Goal: Find specific page/section: Find specific page/section

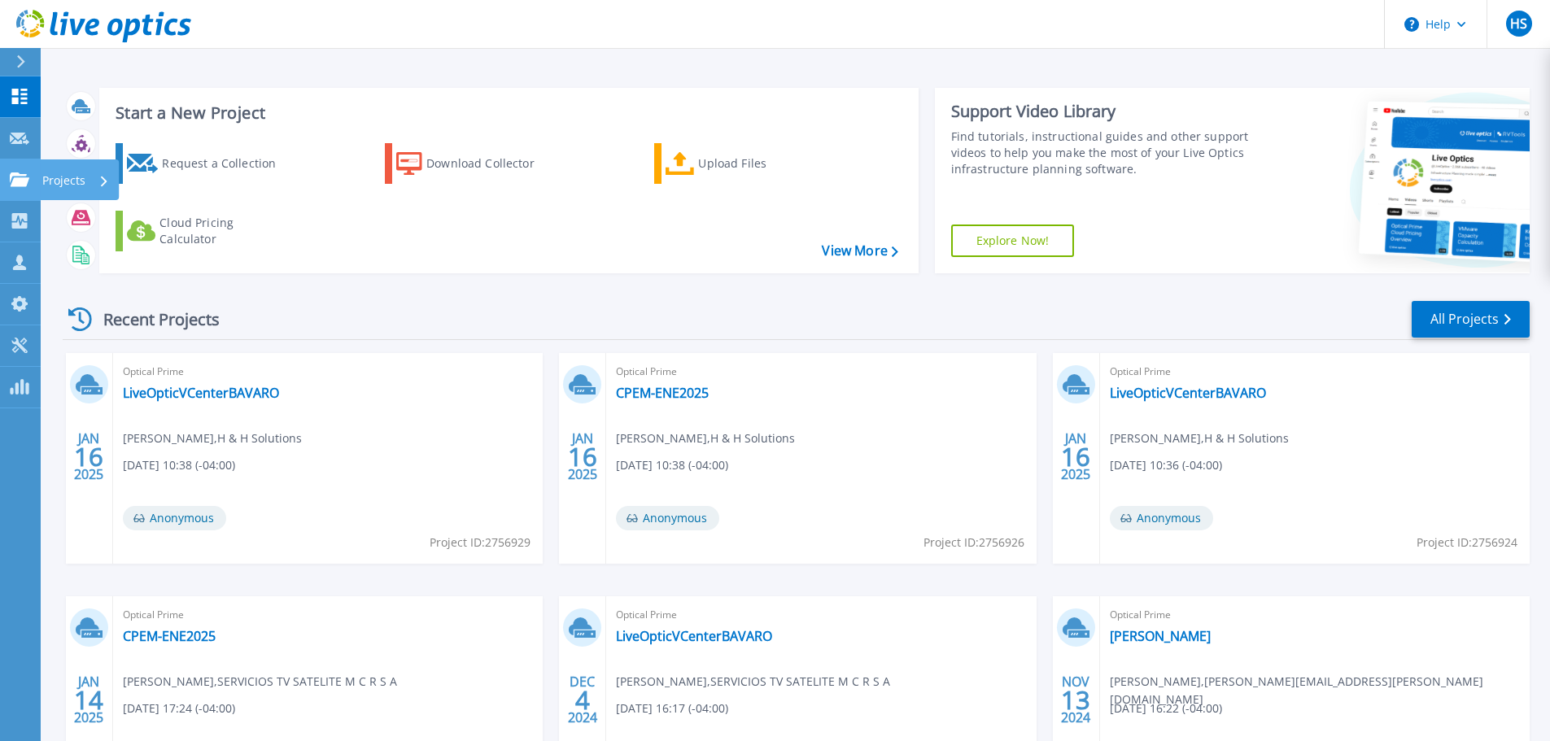
click at [48, 177] on p "Projects" at bounding box center [63, 180] width 43 height 42
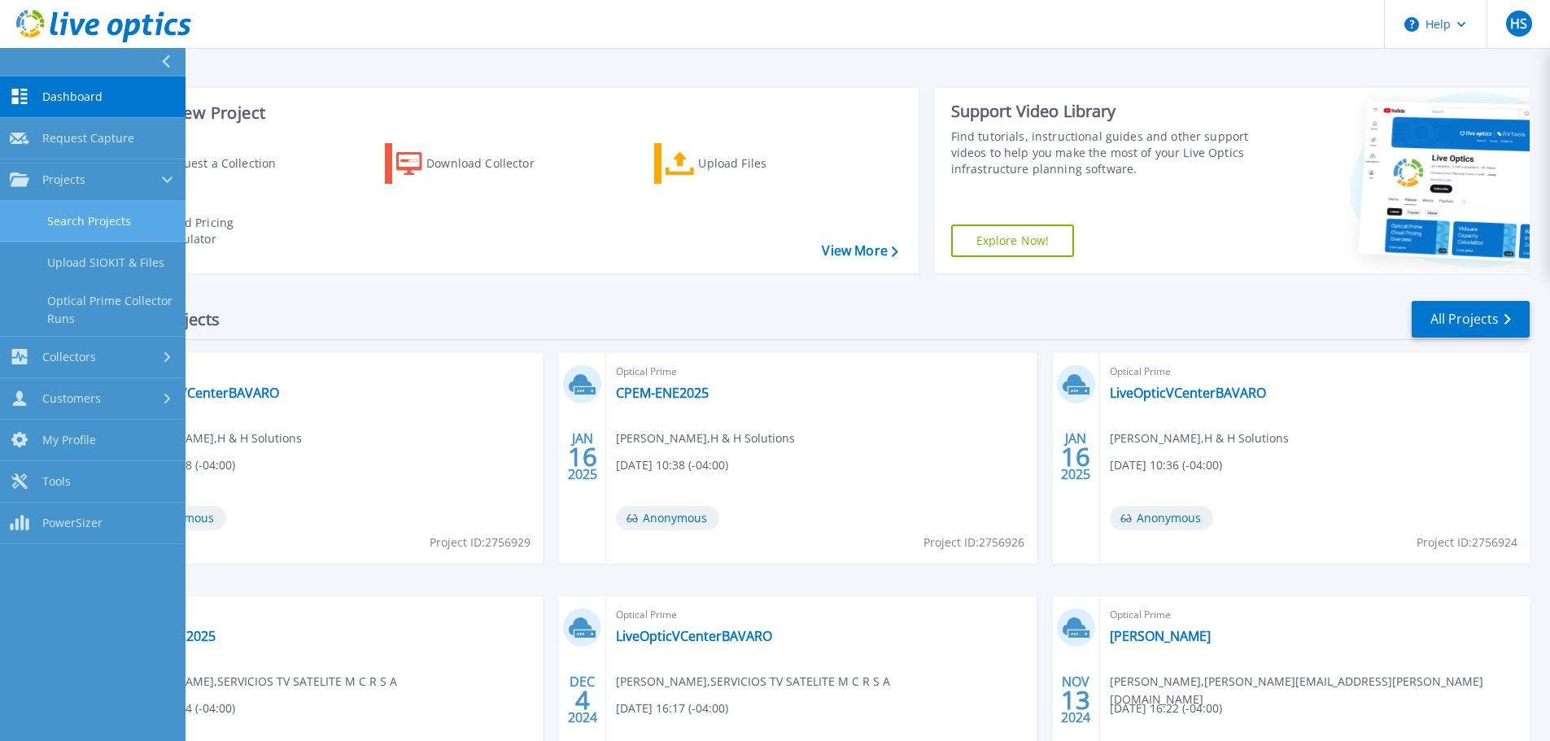
click at [114, 210] on link "Search Projects" at bounding box center [93, 221] width 186 height 41
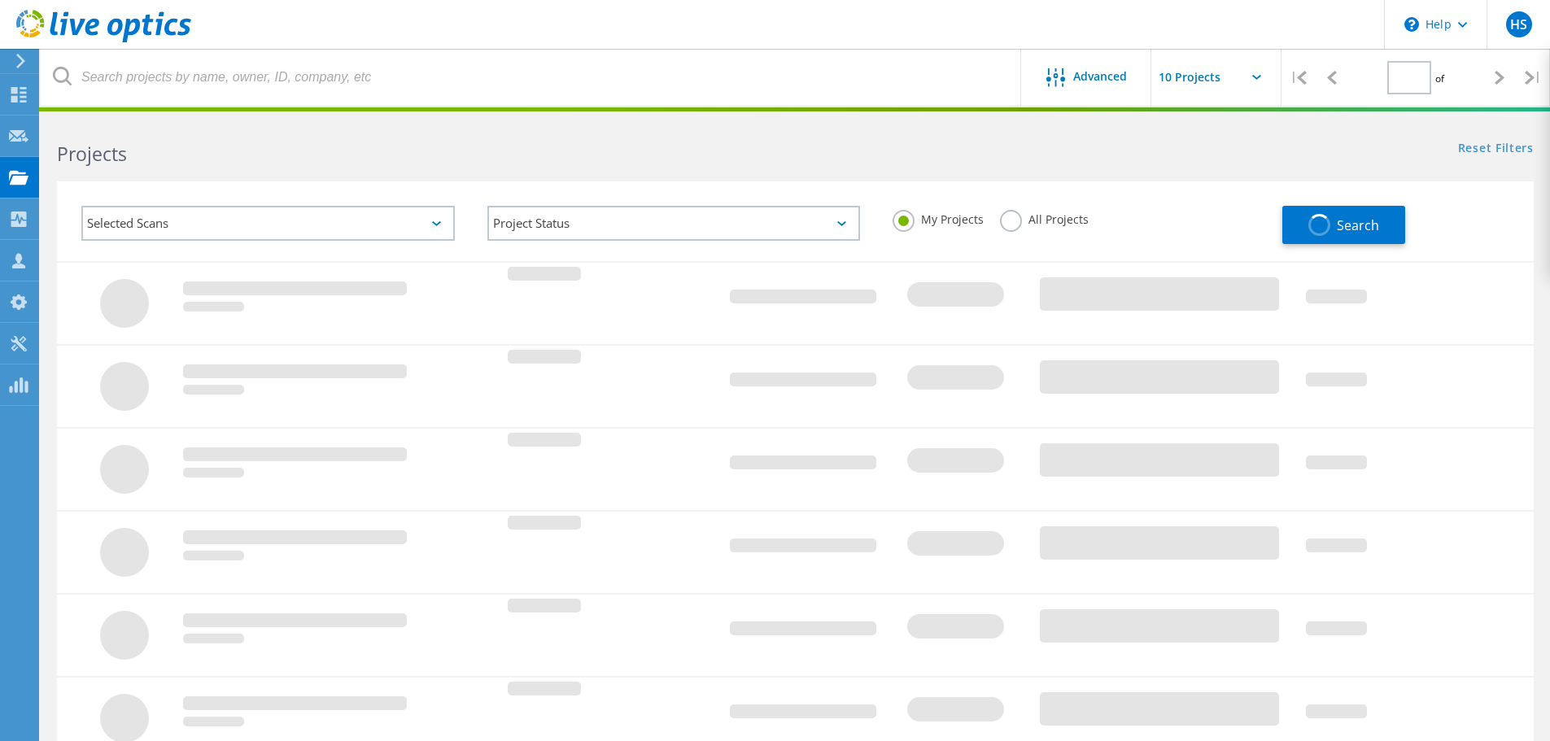
type input "1"
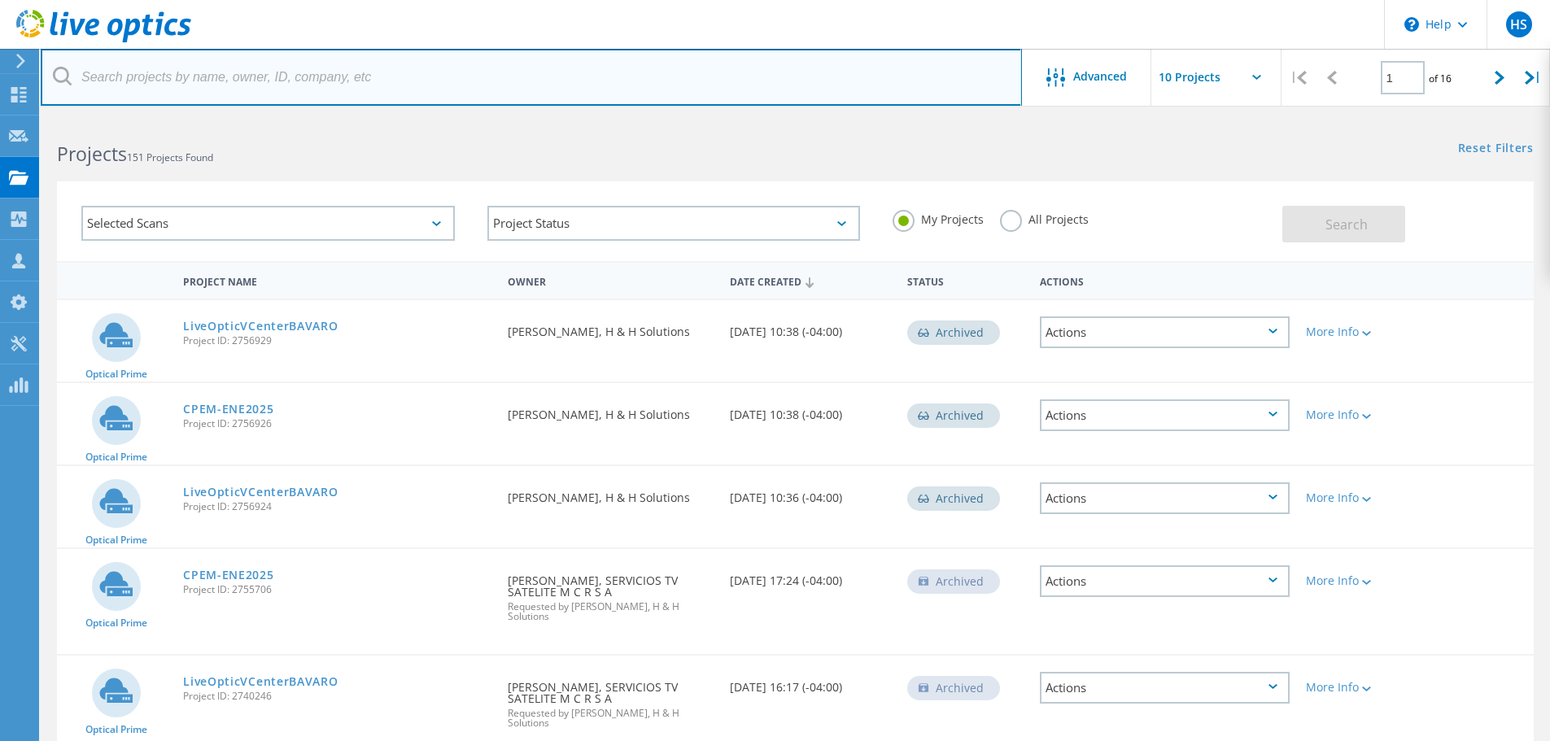
click at [216, 68] on input "text" at bounding box center [531, 77] width 981 height 57
type input "ole"
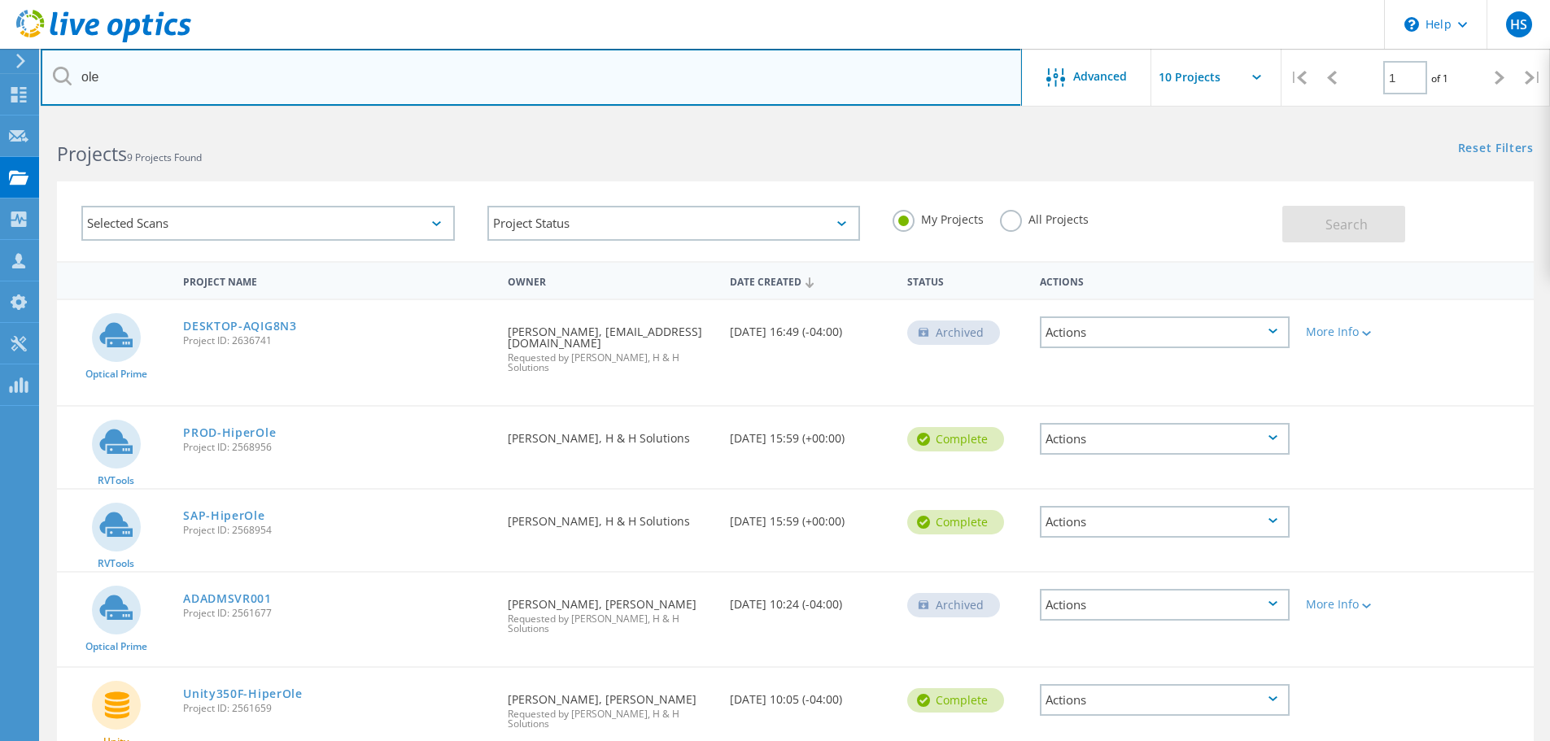
click at [869, 93] on input "ole" at bounding box center [531, 77] width 981 height 57
click at [851, 88] on input "ole" at bounding box center [531, 77] width 981 height 57
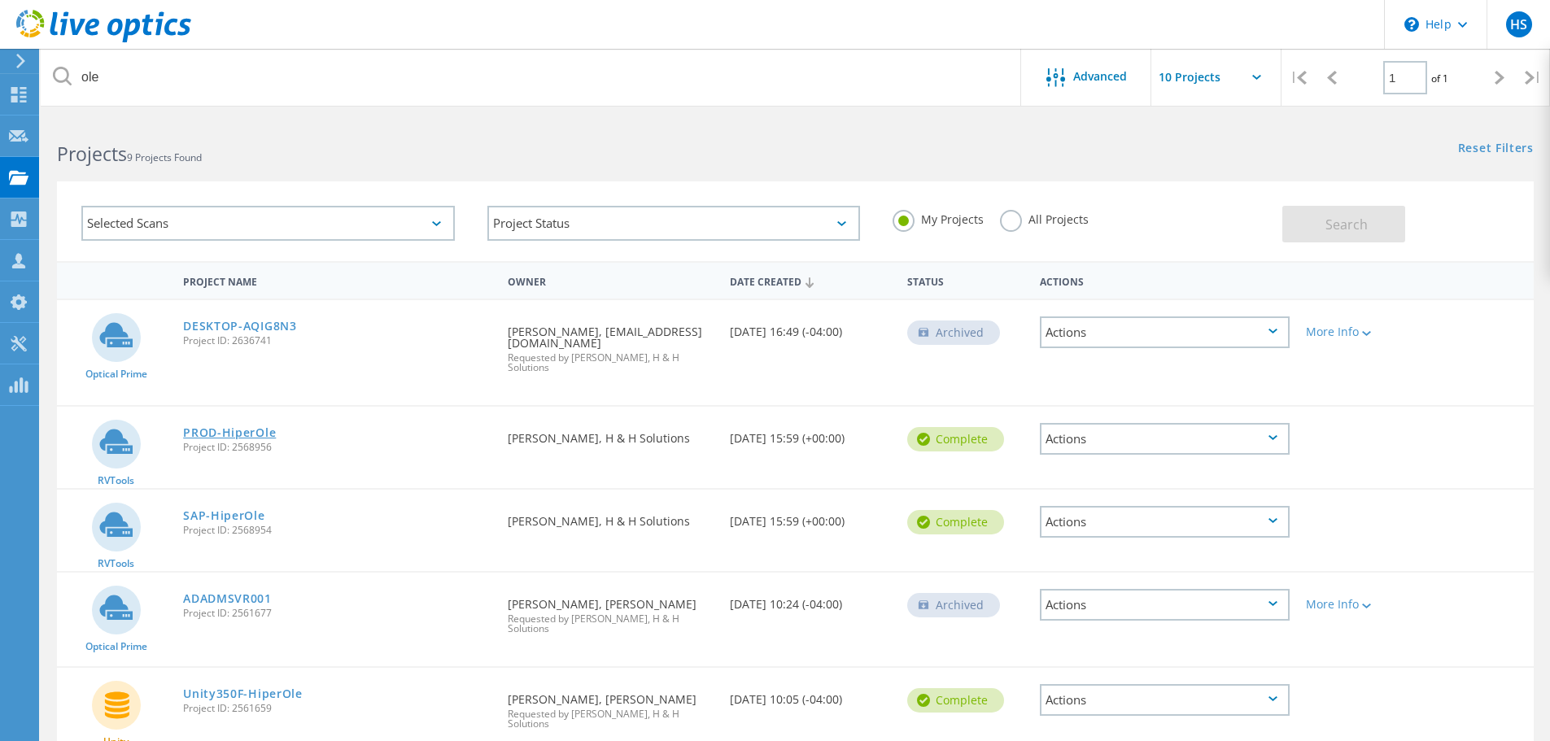
click at [226, 433] on link "PROD-HiperOle" at bounding box center [229, 432] width 93 height 11
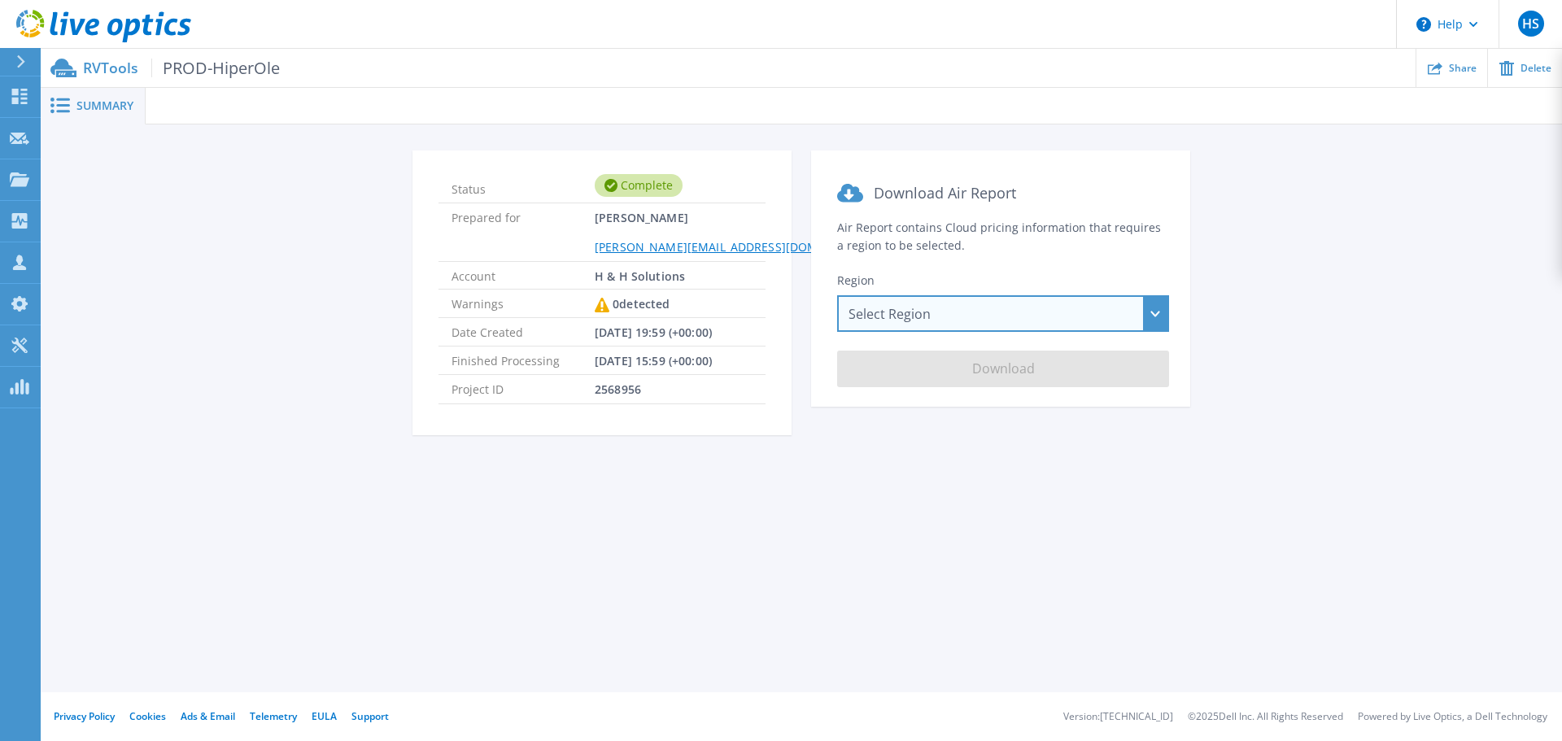
click at [966, 299] on div "Select Region [GEOGRAPHIC_DATA] ([GEOGRAPHIC_DATA]) [GEOGRAPHIC_DATA] ([GEOGRAP…" at bounding box center [1003, 313] width 332 height 37
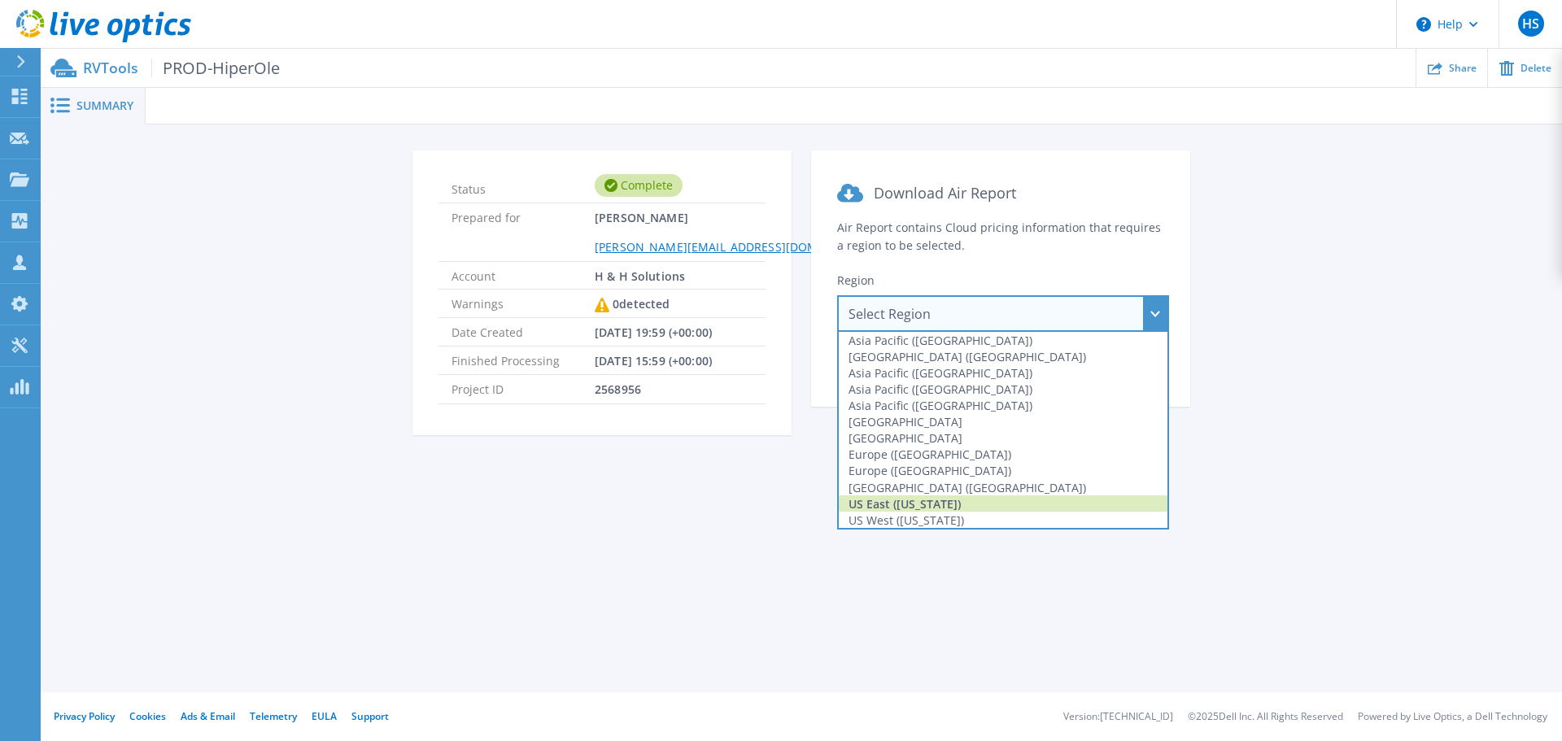
click at [927, 504] on div "US East ([US_STATE])" at bounding box center [1003, 504] width 329 height 16
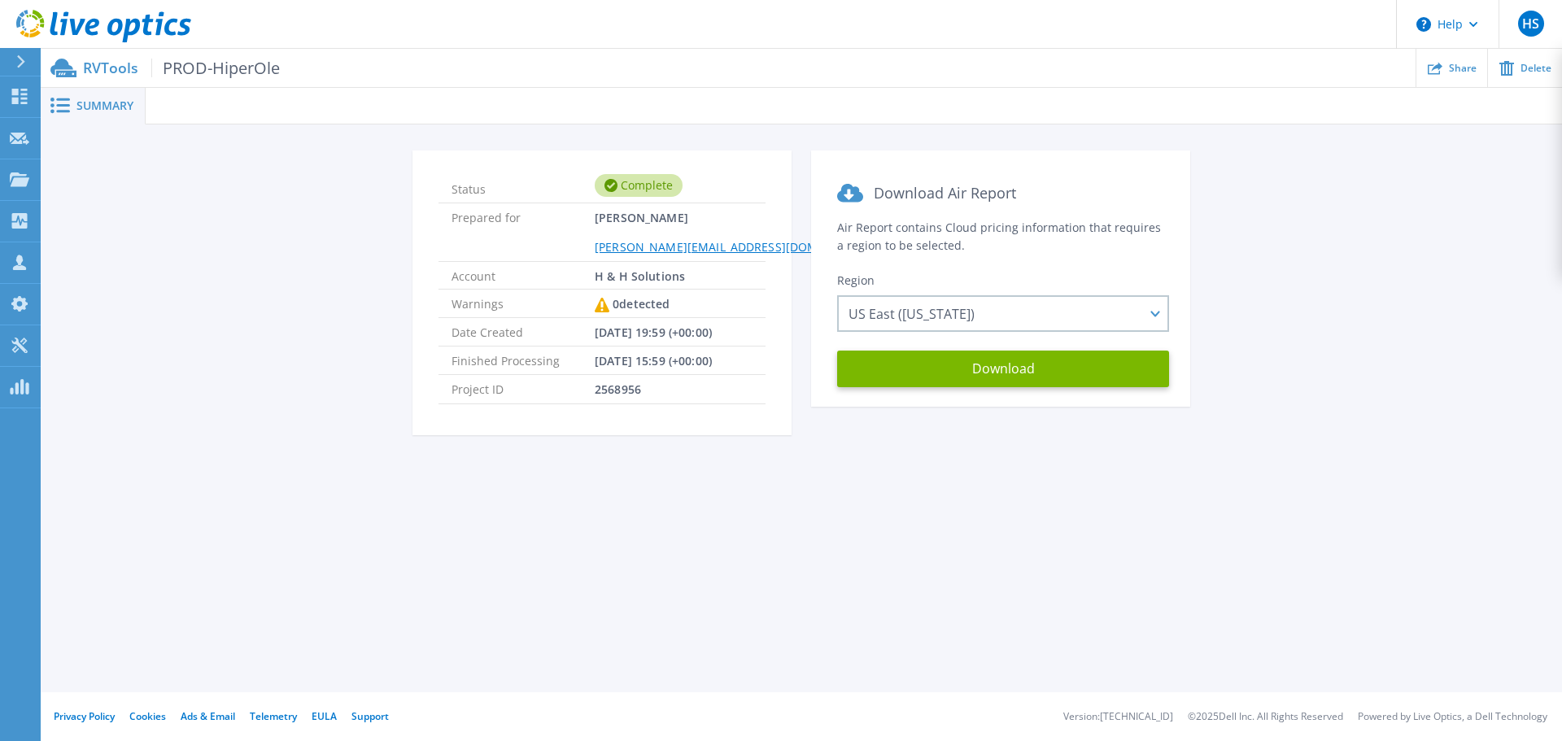
click at [976, 196] on span "Download Air Report" at bounding box center [945, 193] width 142 height 20
click at [999, 366] on button "Download" at bounding box center [1003, 369] width 332 height 37
click at [169, 70] on span "PROD-HiperOle" at bounding box center [215, 68] width 129 height 19
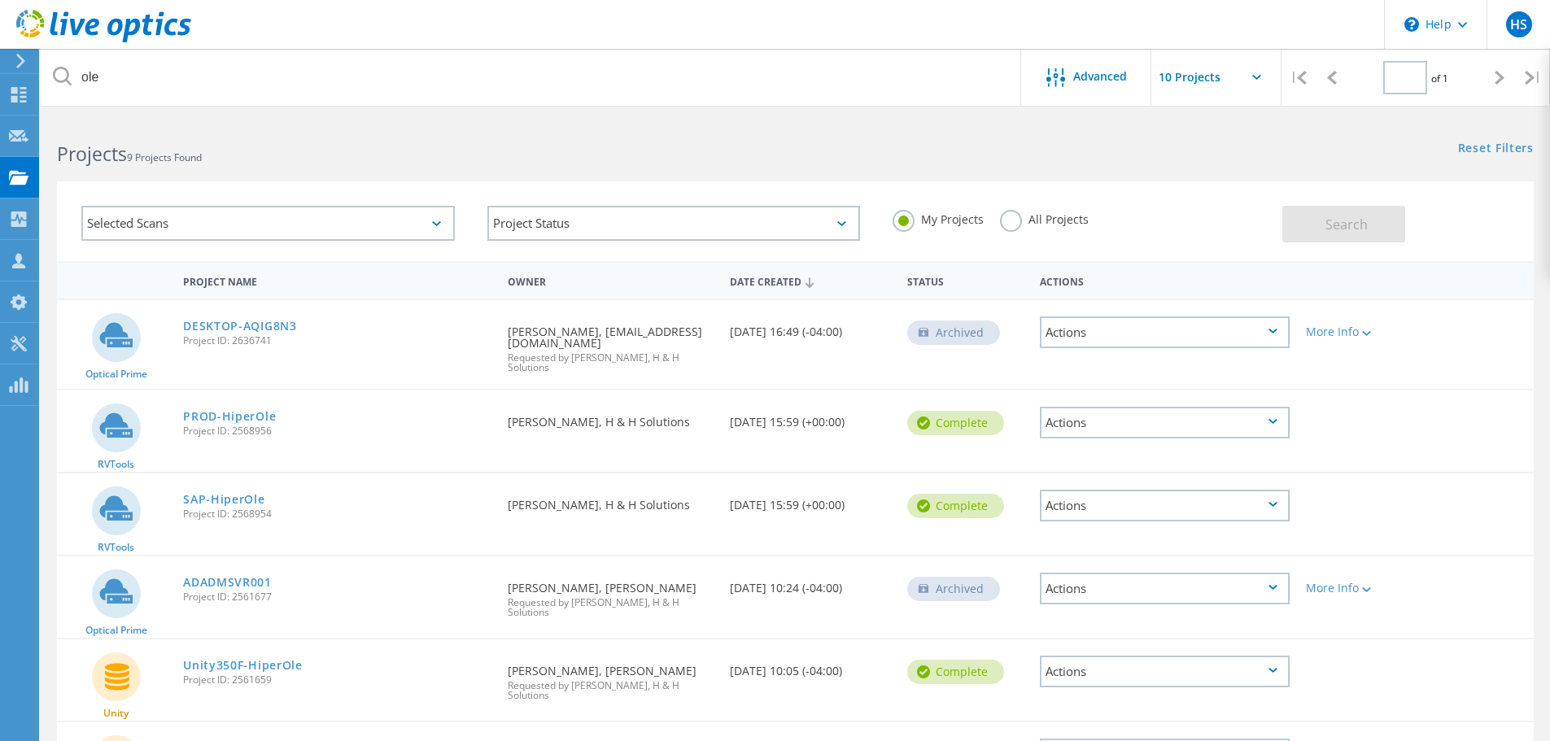
type input "1"
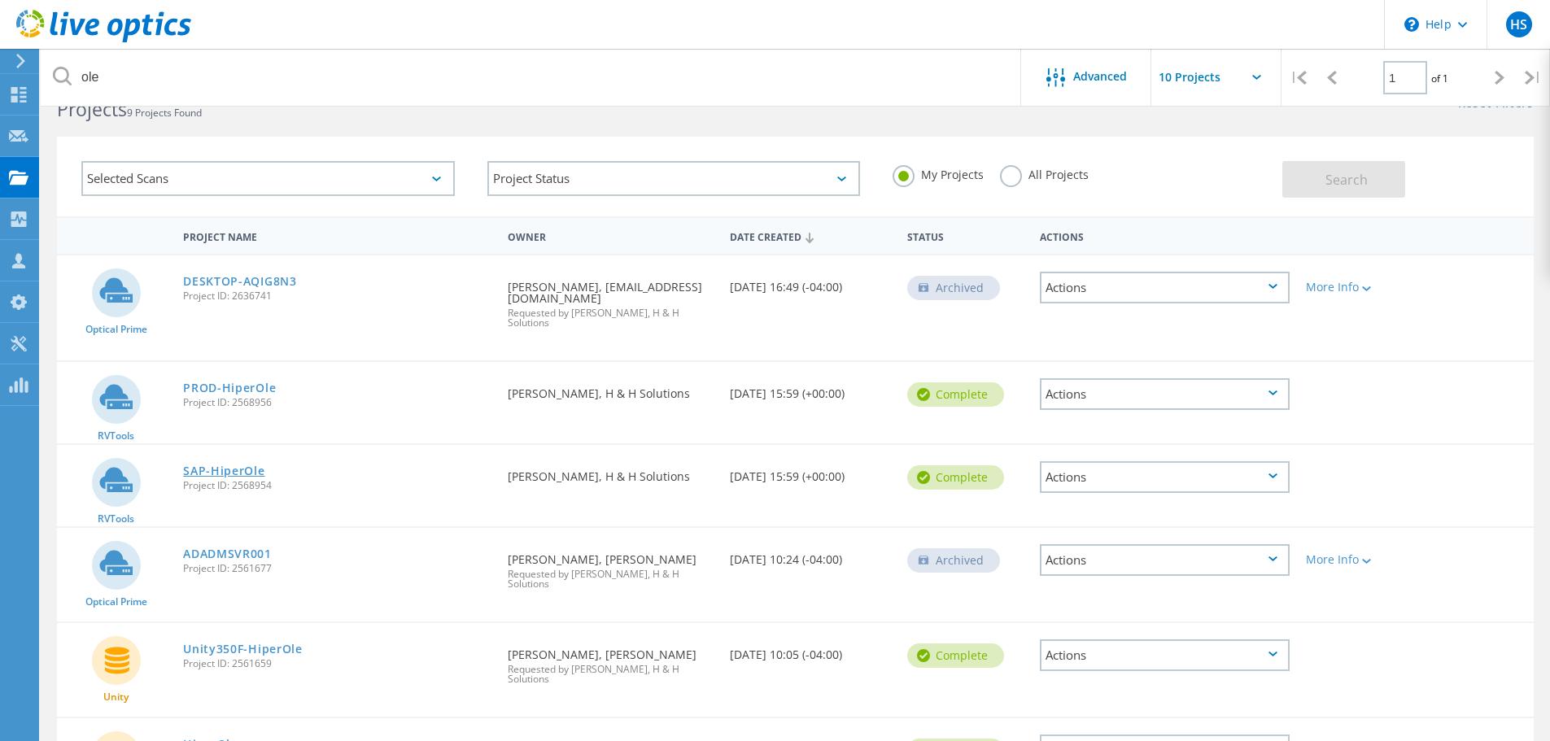
scroll to position [81, 0]
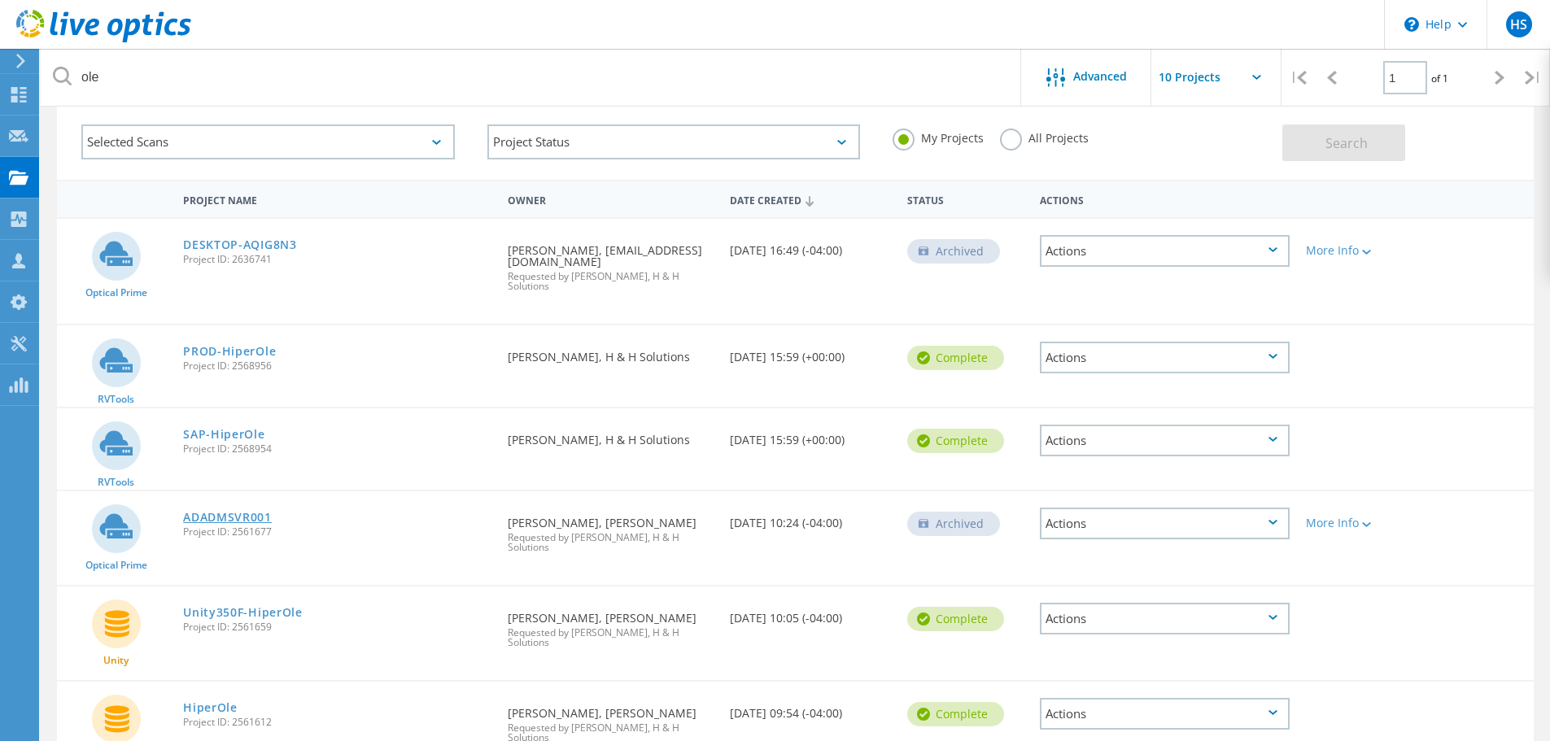
click at [210, 519] on link "ADADMSVR001" at bounding box center [227, 517] width 89 height 11
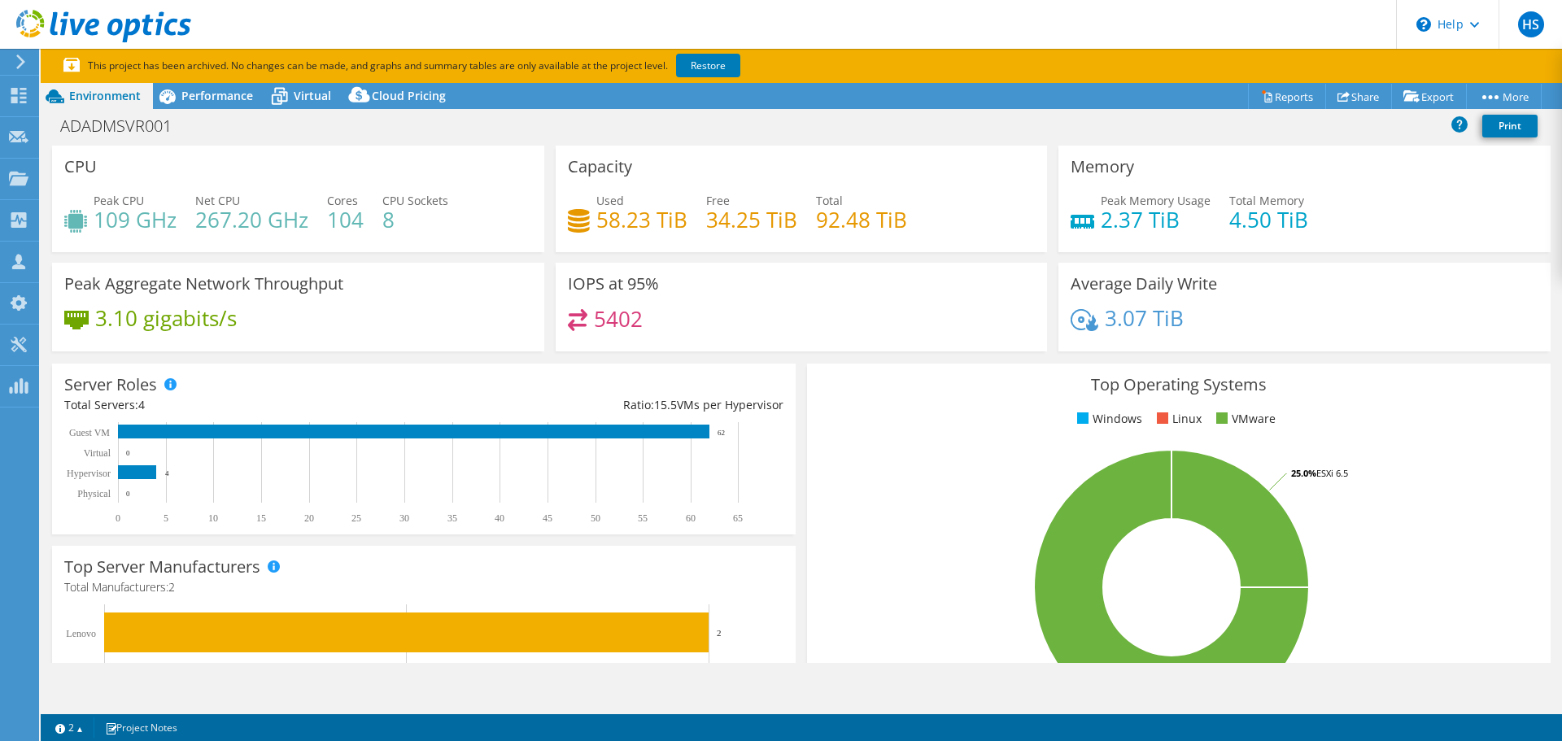
click at [698, 52] on section "This project has been archived. No changes can be made, and graphs and summary …" at bounding box center [802, 66] width 1522 height 34
select select "USD"
click at [698, 56] on link "Restore" at bounding box center [708, 66] width 64 height 24
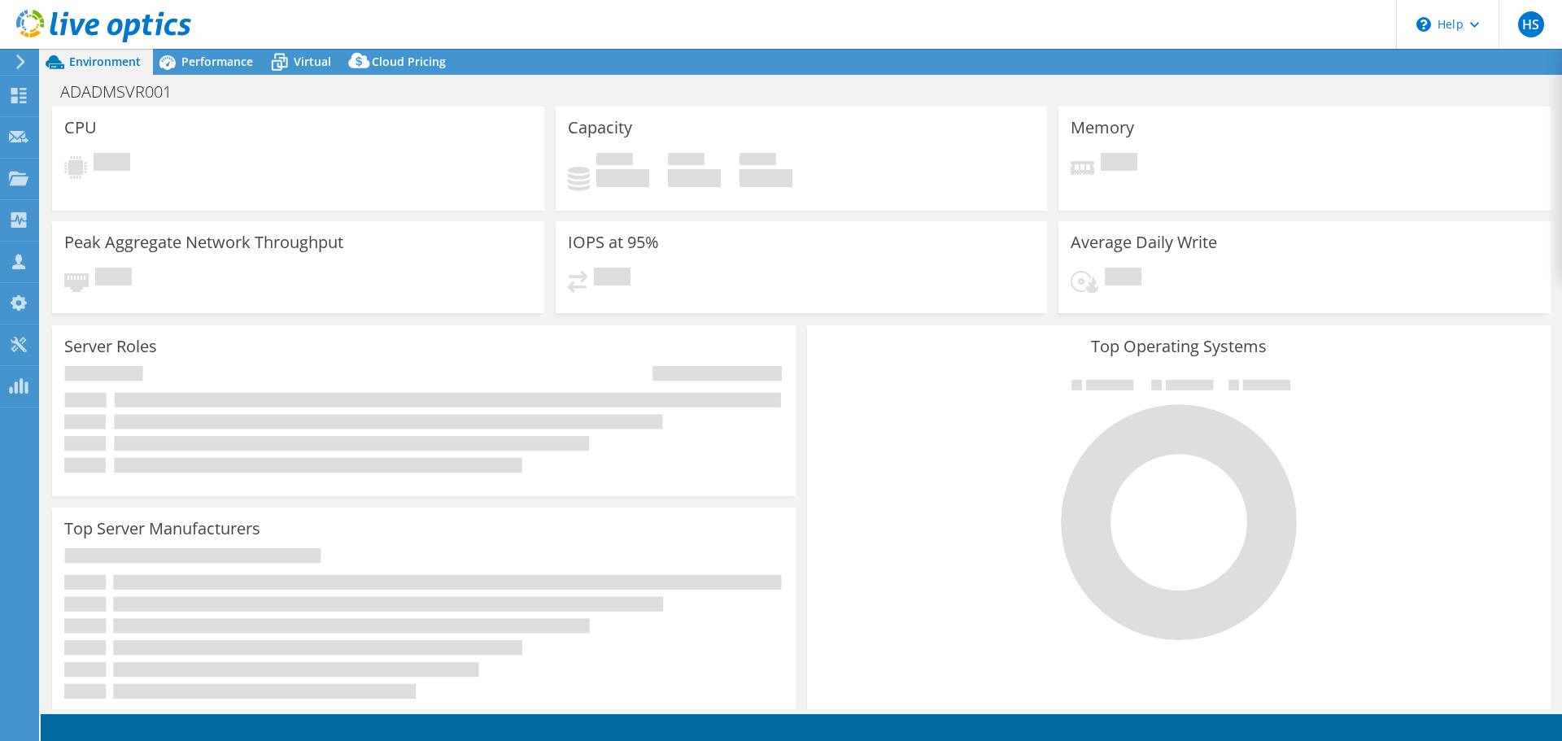
select select "USD"
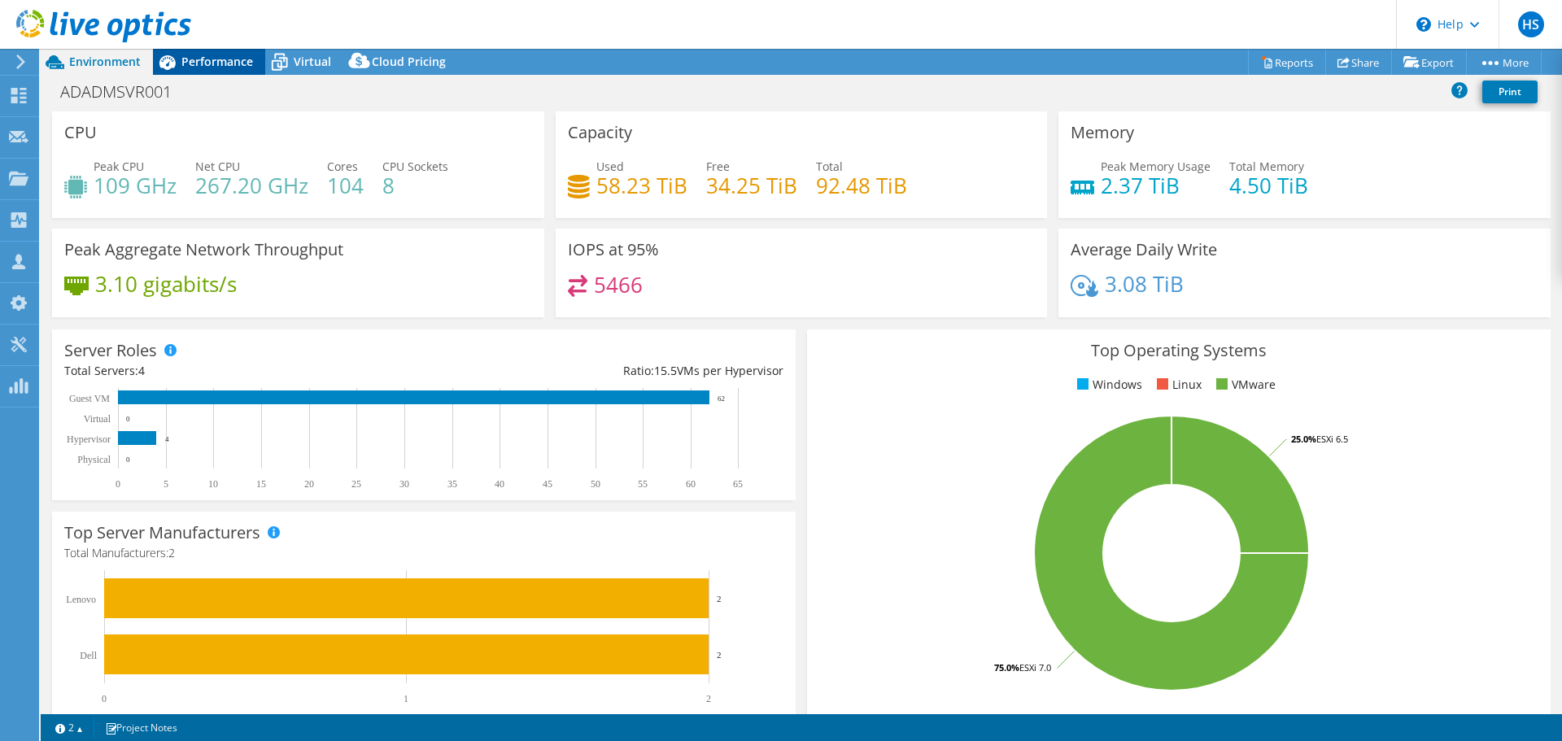
click at [216, 57] on span "Performance" at bounding box center [217, 61] width 72 height 15
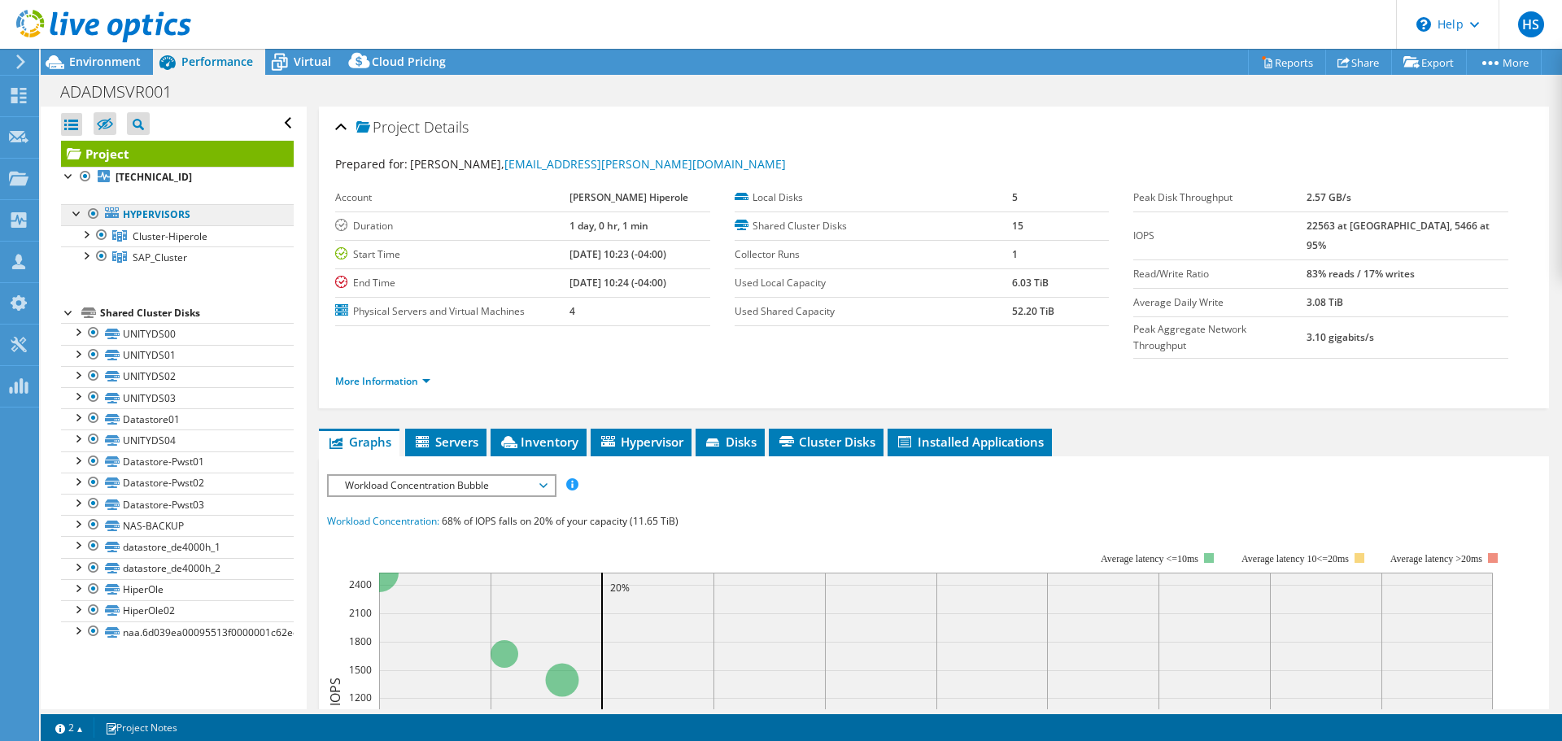
click at [73, 222] on link "Hypervisors" at bounding box center [177, 214] width 233 height 21
click at [82, 233] on div at bounding box center [85, 233] width 16 height 16
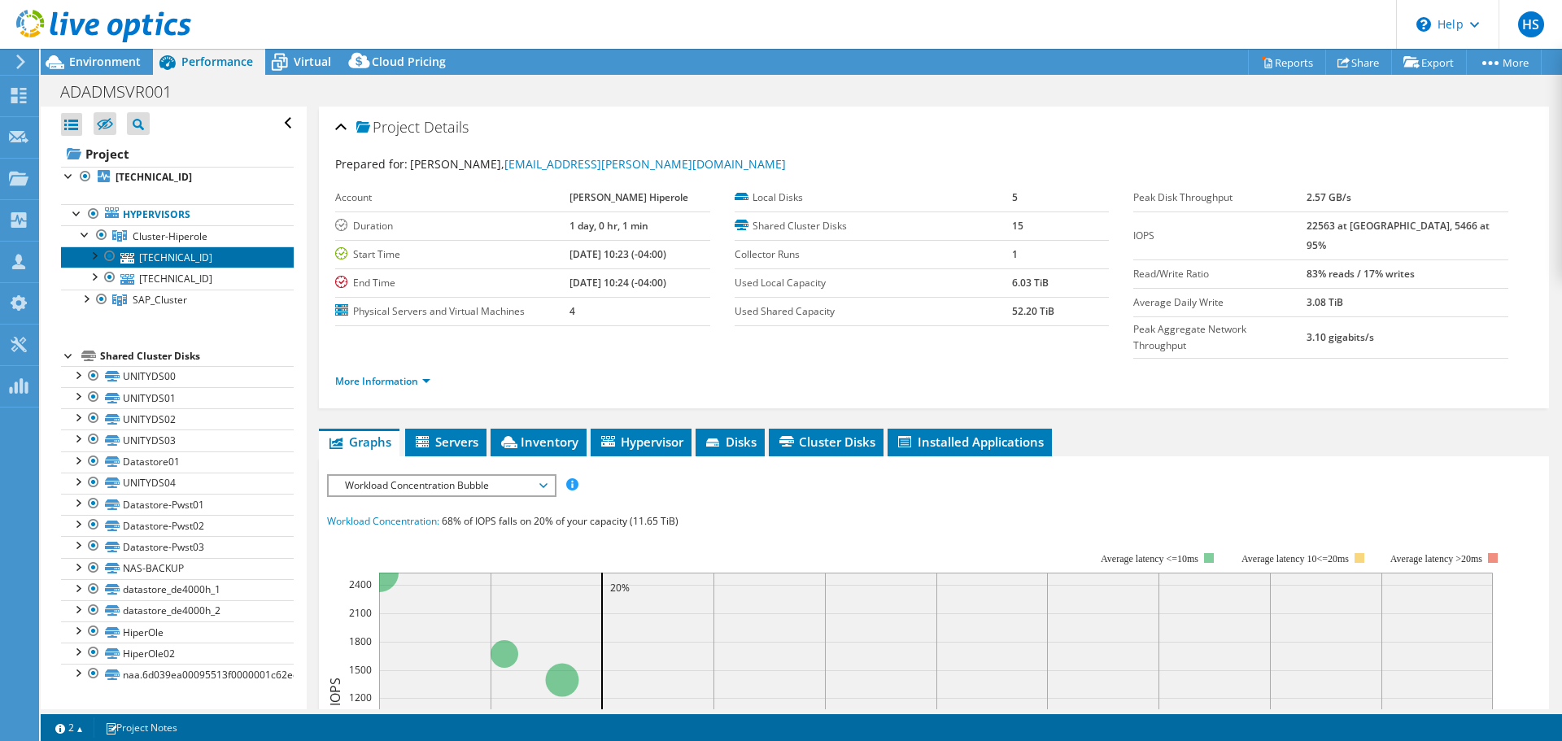
click at [153, 256] on link "[TECHNICAL_ID]" at bounding box center [177, 257] width 233 height 21
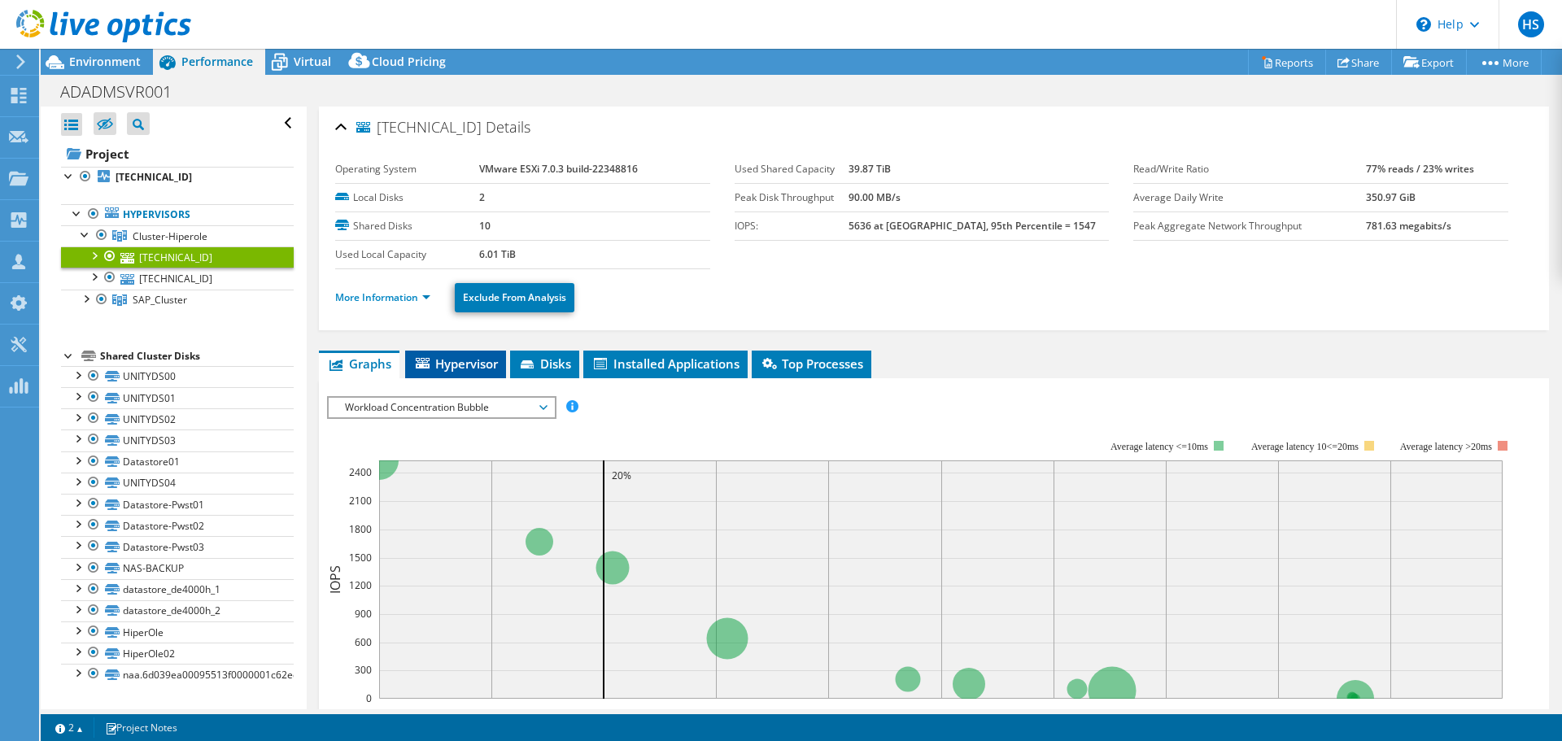
click at [466, 358] on span "Hypervisor" at bounding box center [455, 364] width 85 height 16
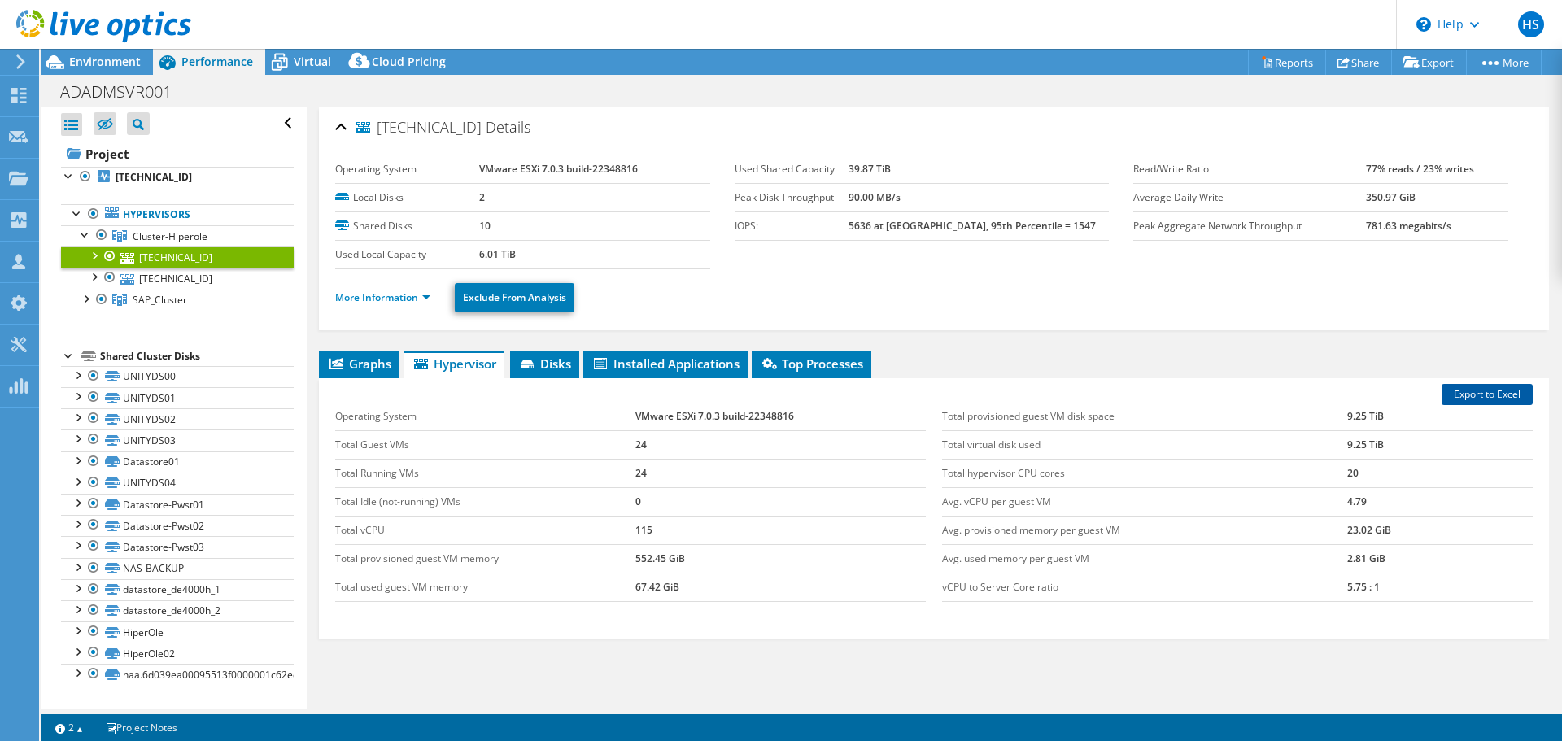
click at [1491, 402] on link "Export to Excel" at bounding box center [1487, 394] width 91 height 21
